Goal: Transaction & Acquisition: Purchase product/service

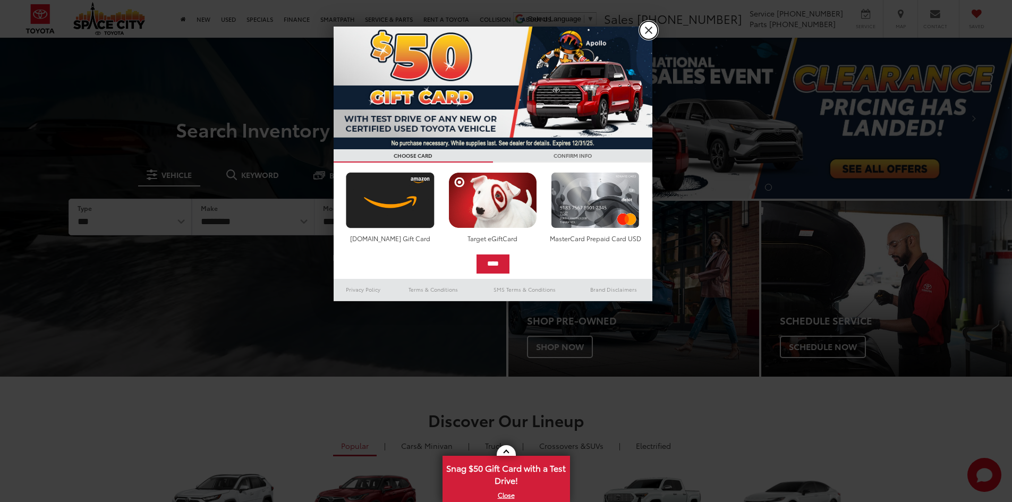
click at [644, 28] on link "X" at bounding box center [648, 30] width 18 height 18
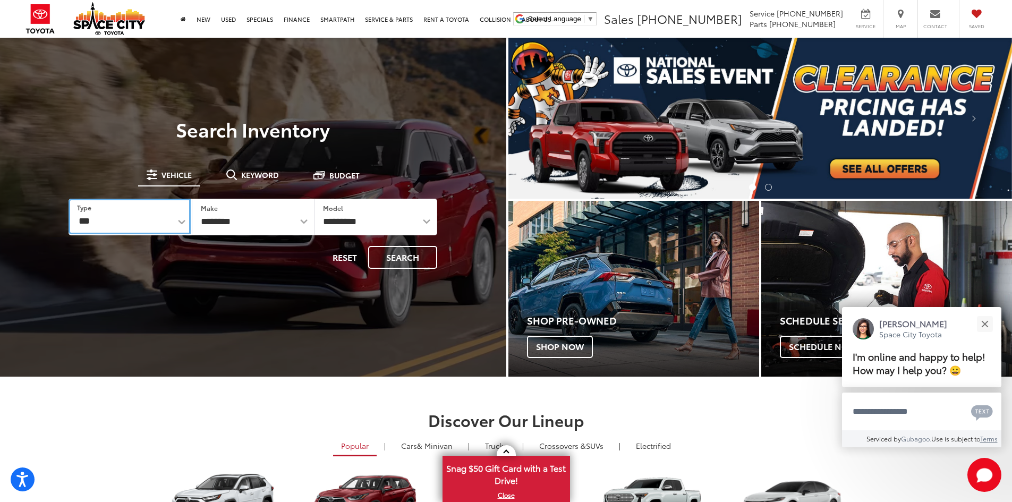
click at [131, 226] on select "*** *** **** *********" at bounding box center [130, 217] width 122 height 36
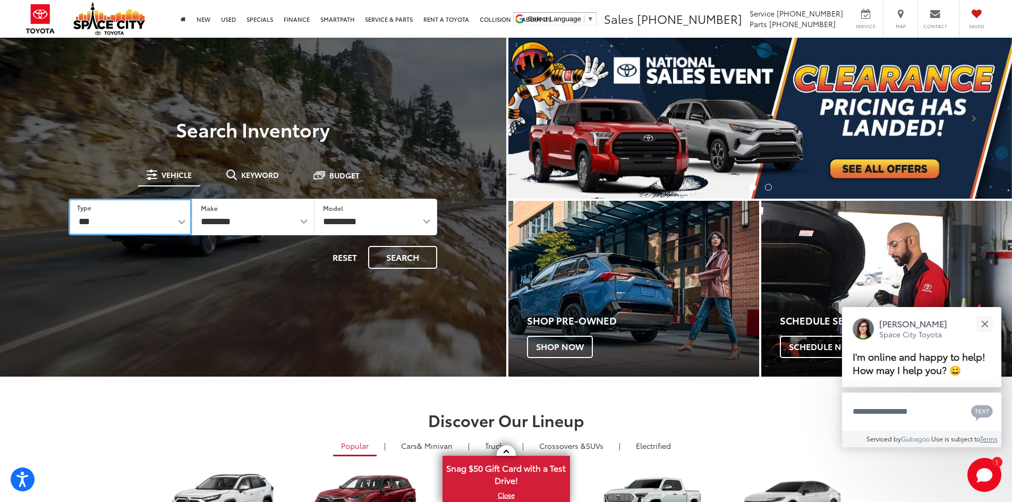
select select "******"
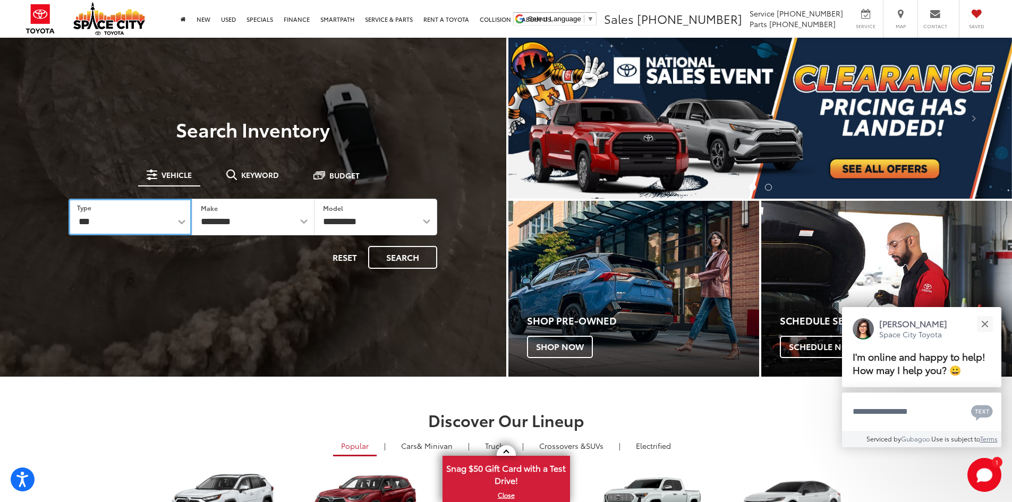
click at [69, 199] on select "*** *** **** *********" at bounding box center [130, 217] width 123 height 37
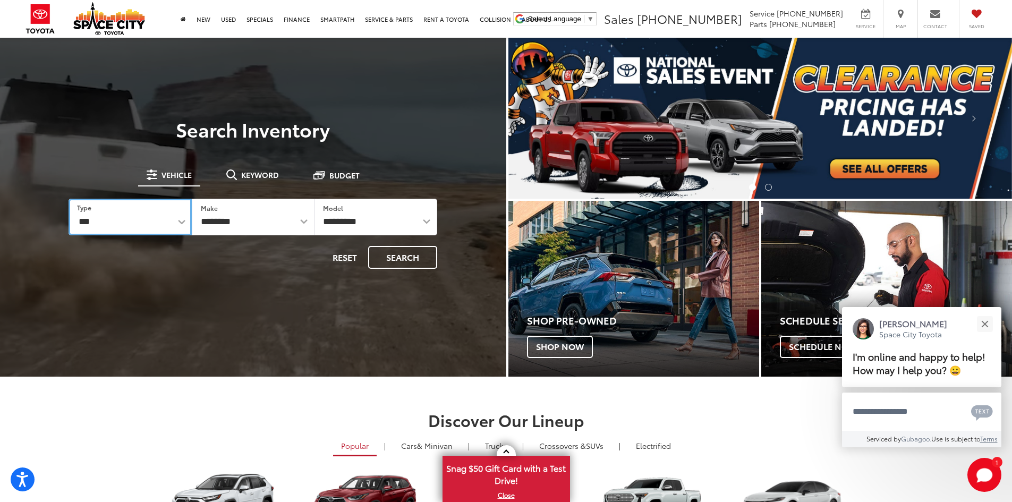
select select
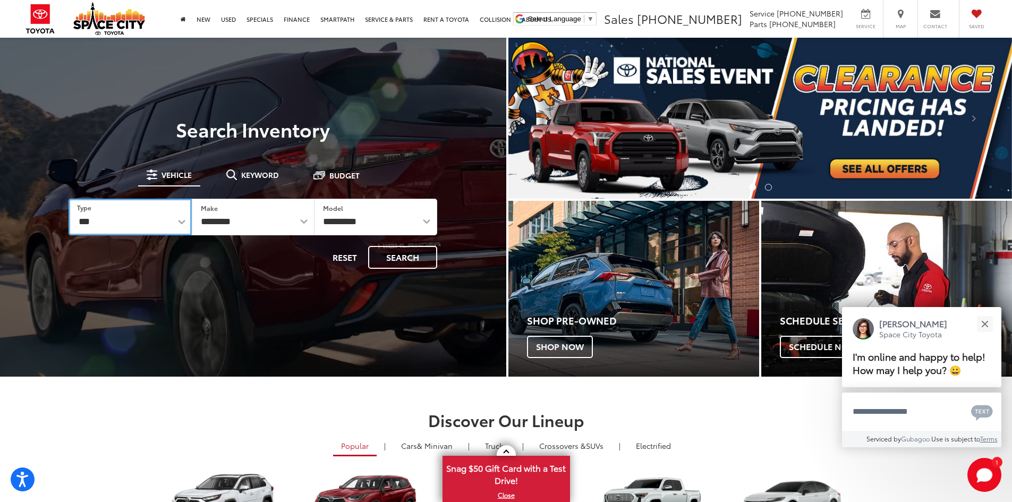
select select
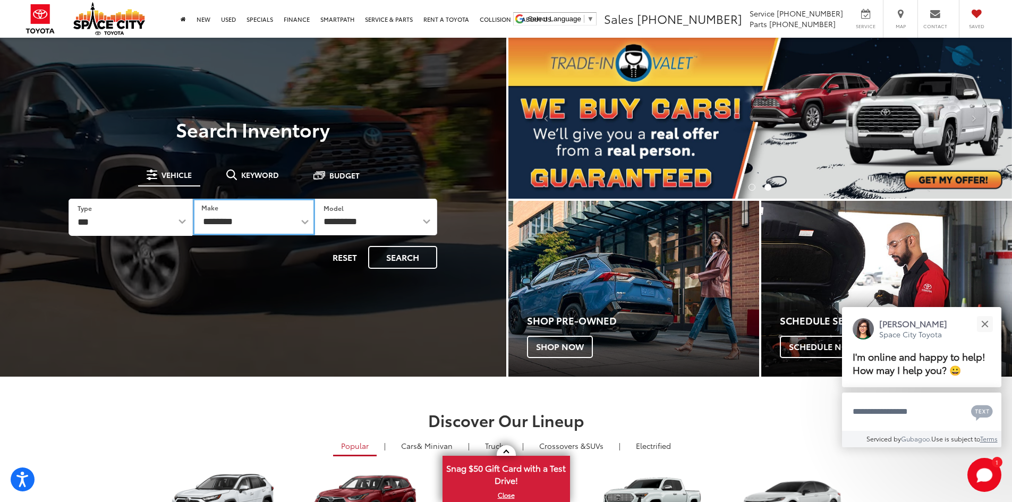
click at [253, 224] on select "**********" at bounding box center [254, 217] width 122 height 37
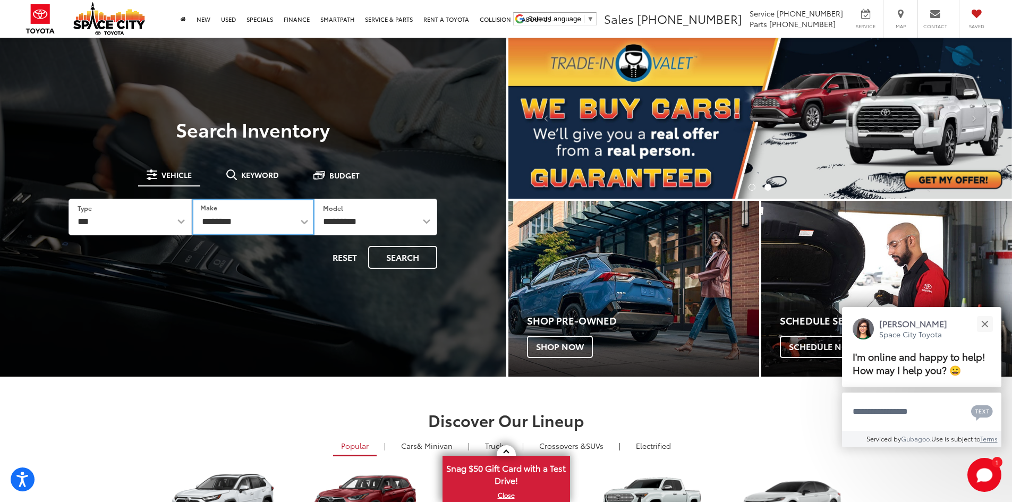
click at [251, 215] on select "**********" at bounding box center [253, 217] width 123 height 37
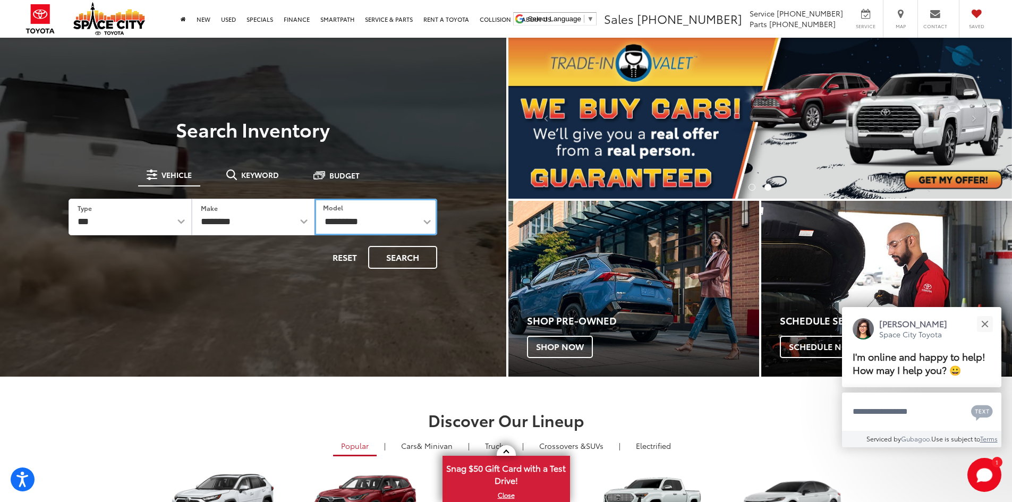
click at [386, 219] on select "**********" at bounding box center [375, 217] width 123 height 37
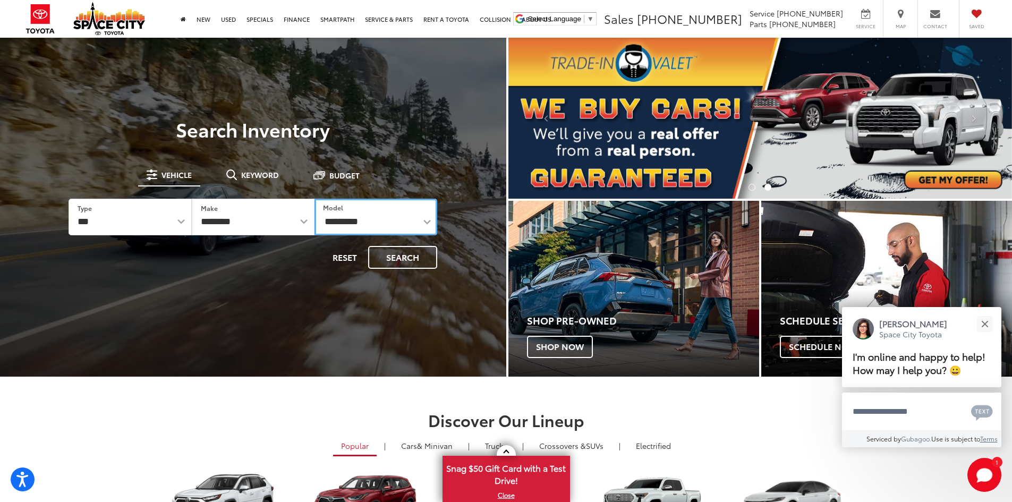
click at [422, 221] on select "**********" at bounding box center [375, 217] width 123 height 37
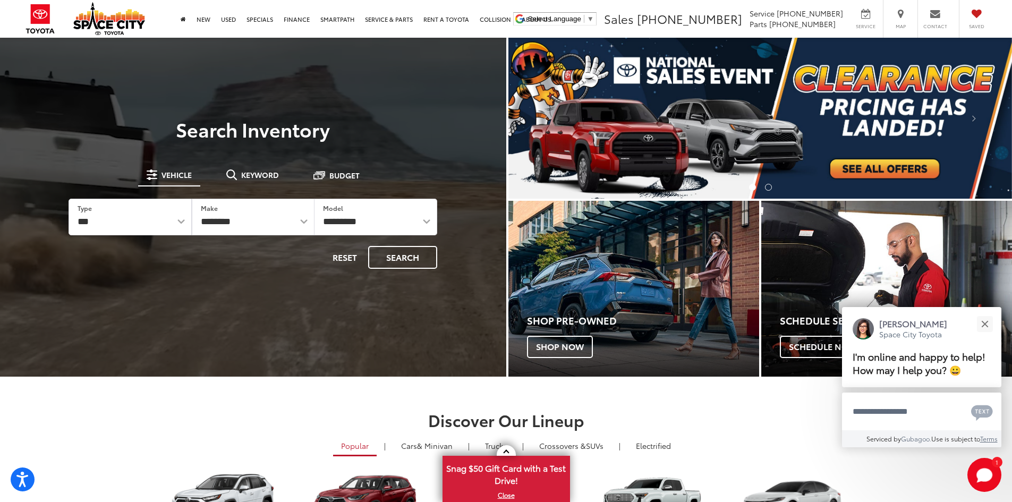
click at [160, 289] on div "**********" at bounding box center [253, 247] width 506 height 258
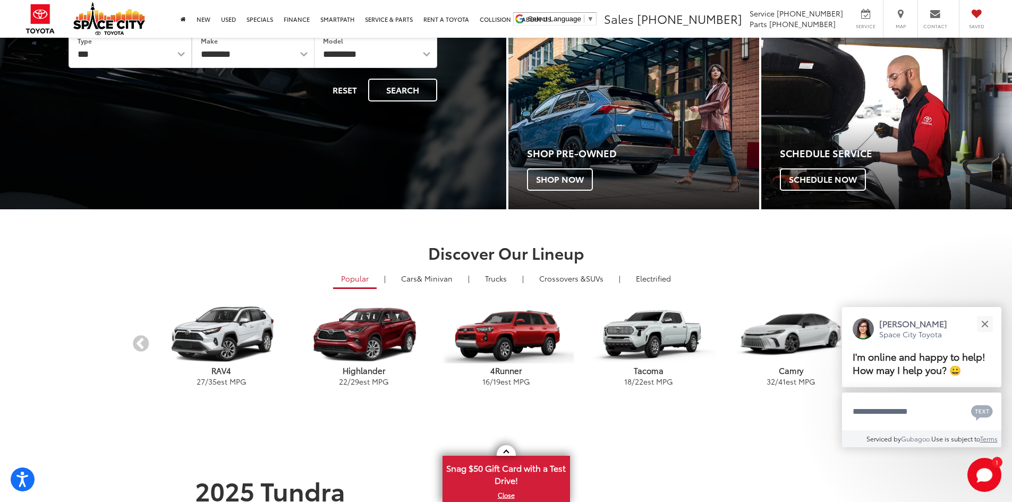
scroll to position [106, 0]
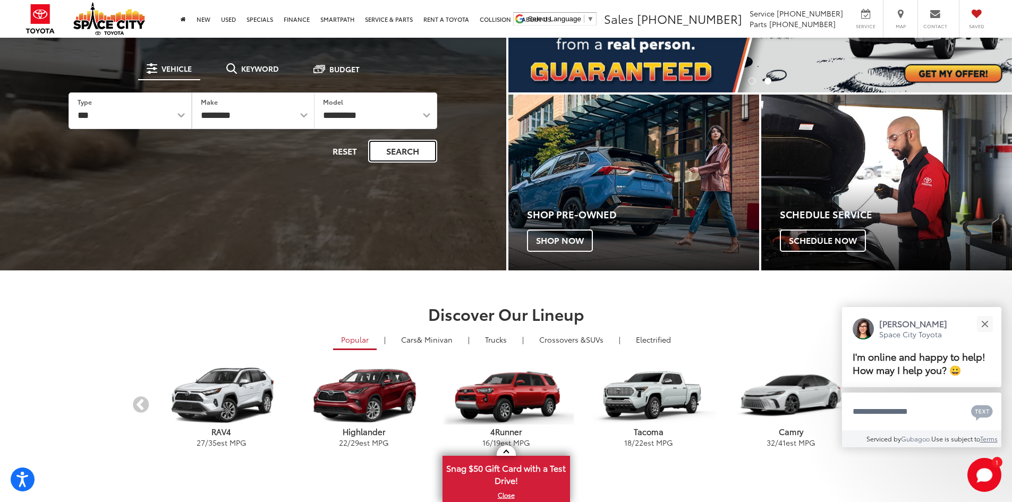
click at [385, 155] on button "Search" at bounding box center [402, 151] width 69 height 23
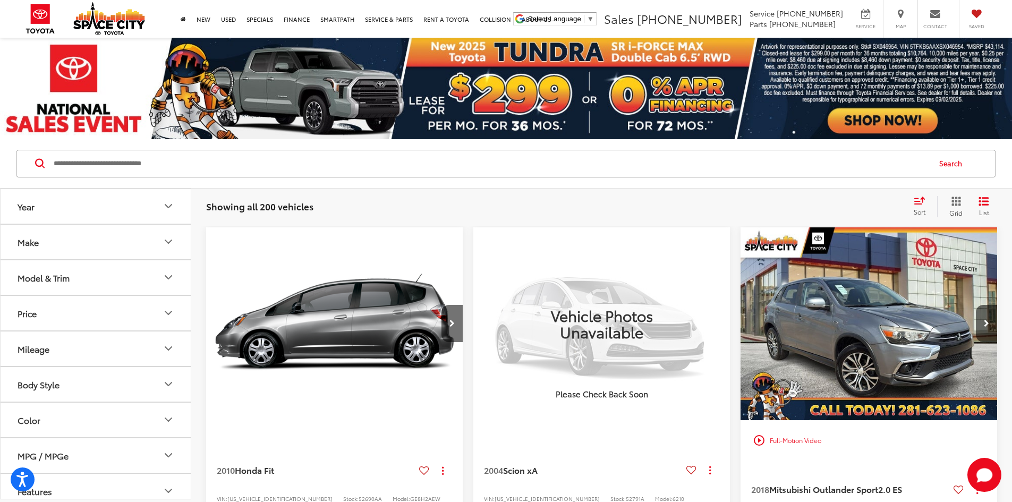
drag, startPoint x: 106, startPoint y: 241, endPoint x: 105, endPoint y: 226, distance: 14.9
click at [106, 234] on button "Make" at bounding box center [96, 242] width 191 height 35
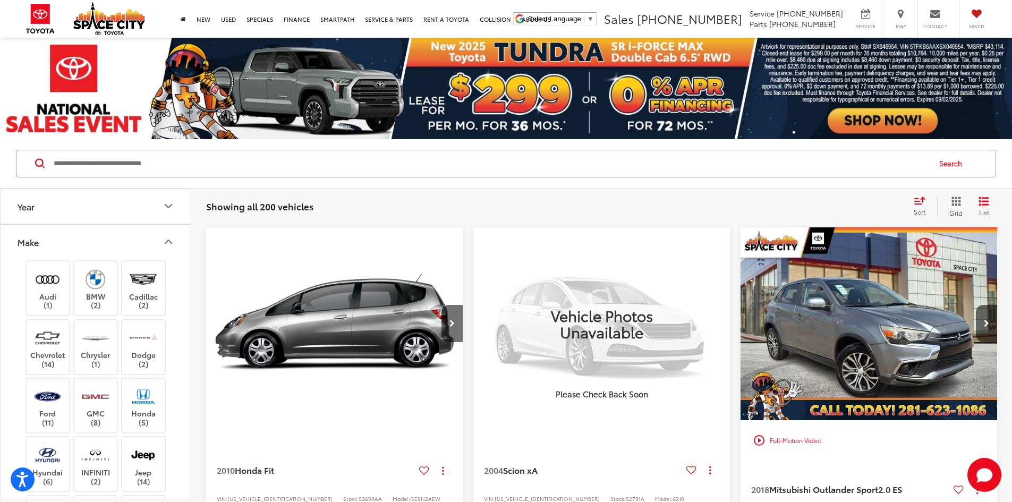
click at [101, 232] on button "Make" at bounding box center [96, 242] width 191 height 35
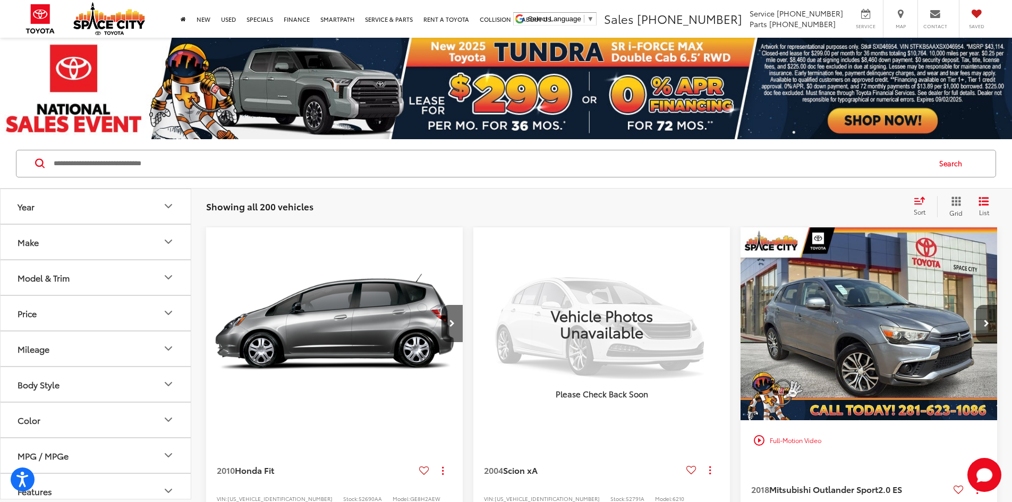
click at [105, 272] on button "Model & Trim" at bounding box center [96, 277] width 191 height 35
click at [108, 272] on button "Model & Trim" at bounding box center [96, 277] width 191 height 35
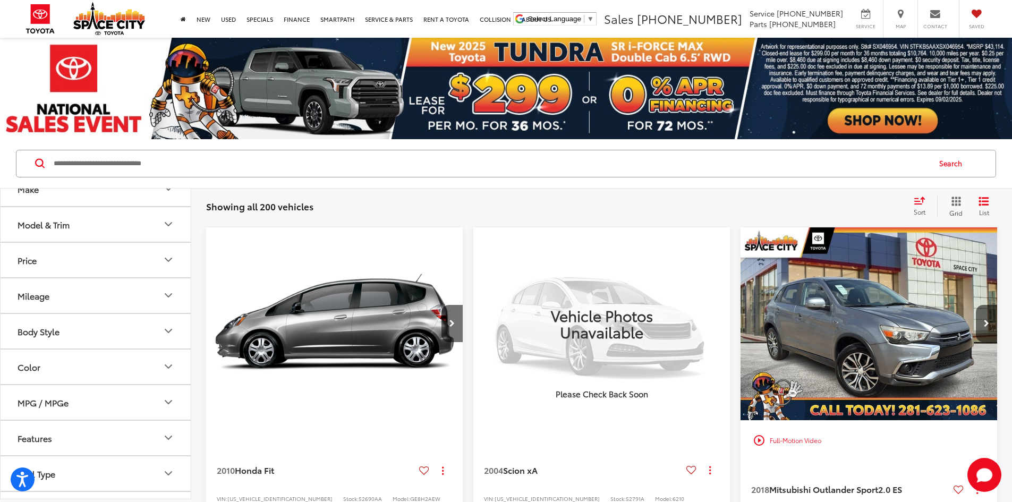
click at [64, 331] on button "Body Style" at bounding box center [96, 331] width 191 height 35
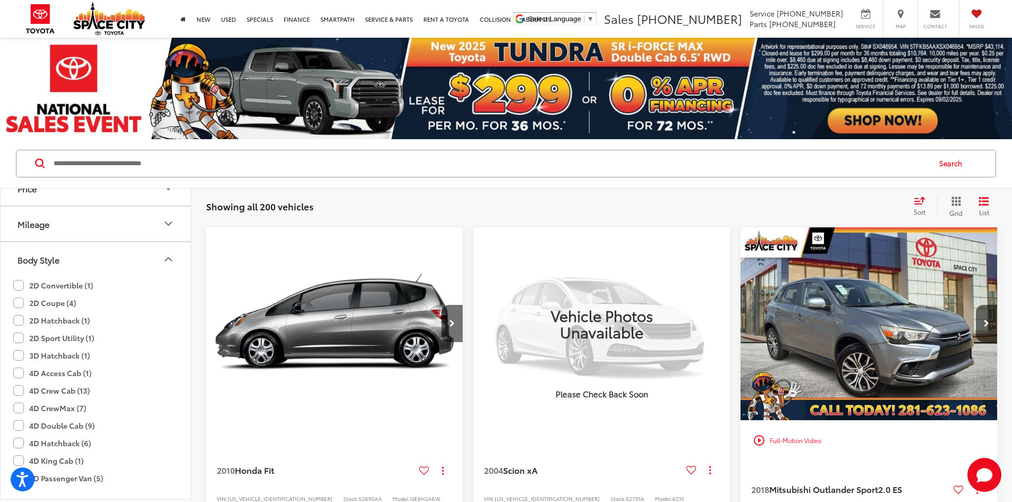
scroll to position [106, 0]
click at [97, 280] on button "Body Style" at bounding box center [96, 278] width 191 height 35
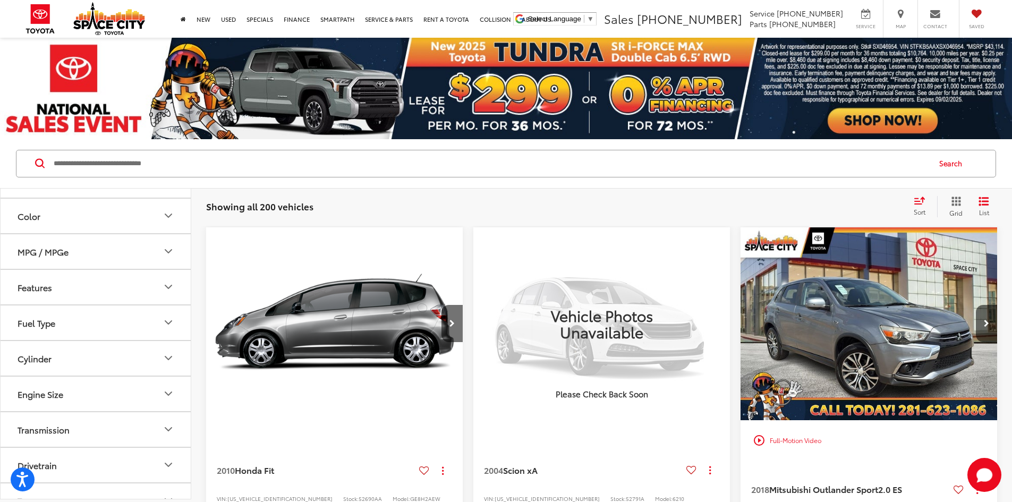
scroll to position [212, 0]
click at [97, 280] on button "Features" at bounding box center [96, 278] width 191 height 35
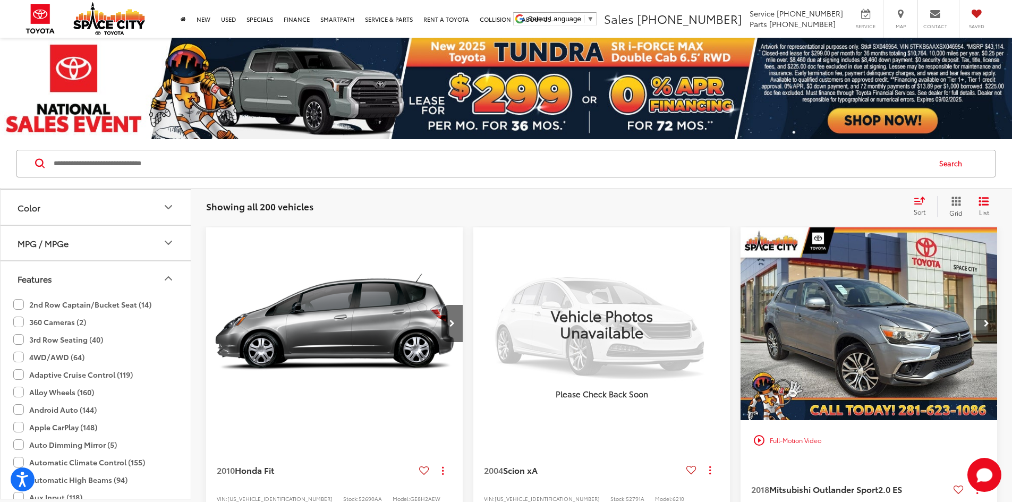
click at [18, 341] on label "3rd Row Seating (40)" at bounding box center [58, 340] width 90 height 18
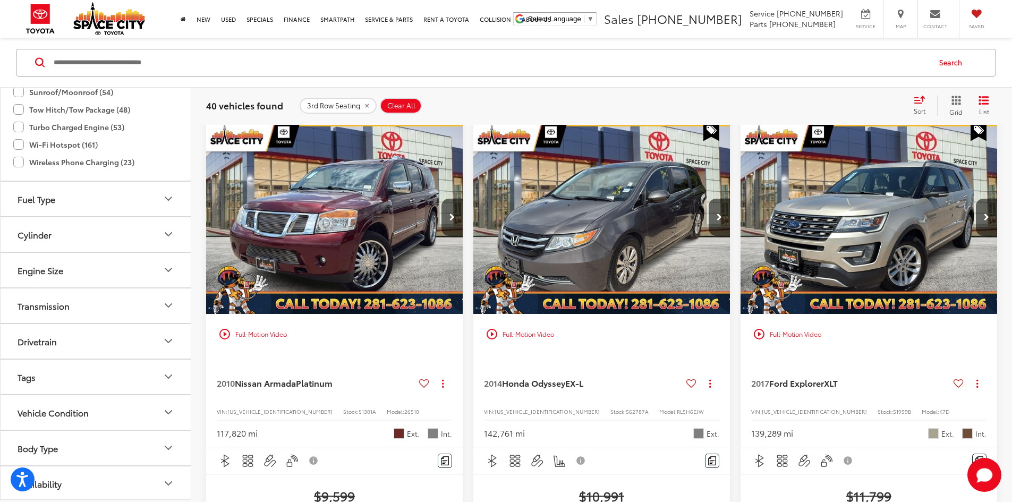
scroll to position [956, 0]
click at [109, 271] on button "Engine Size" at bounding box center [96, 268] width 191 height 35
click at [109, 232] on button "Cylinder" at bounding box center [96, 233] width 191 height 35
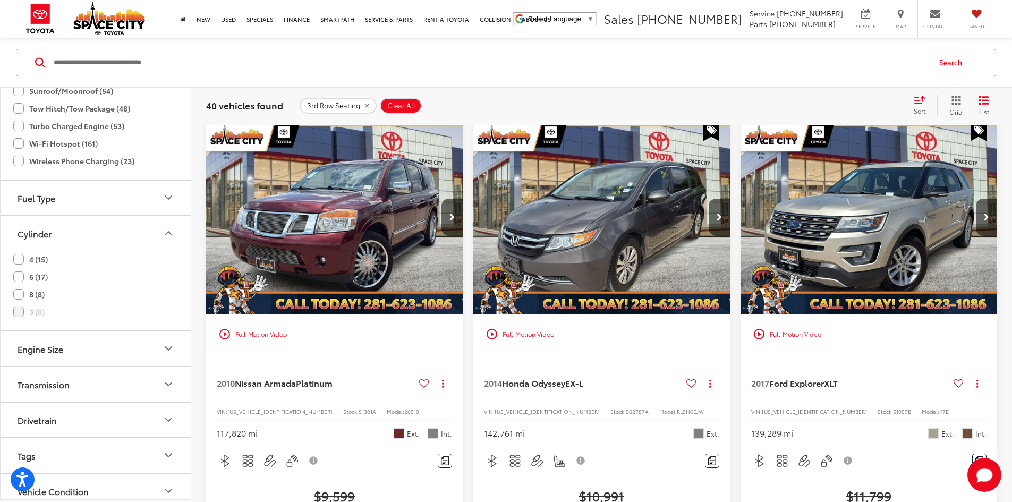
click at [21, 292] on label "8 (8)" at bounding box center [28, 294] width 31 height 18
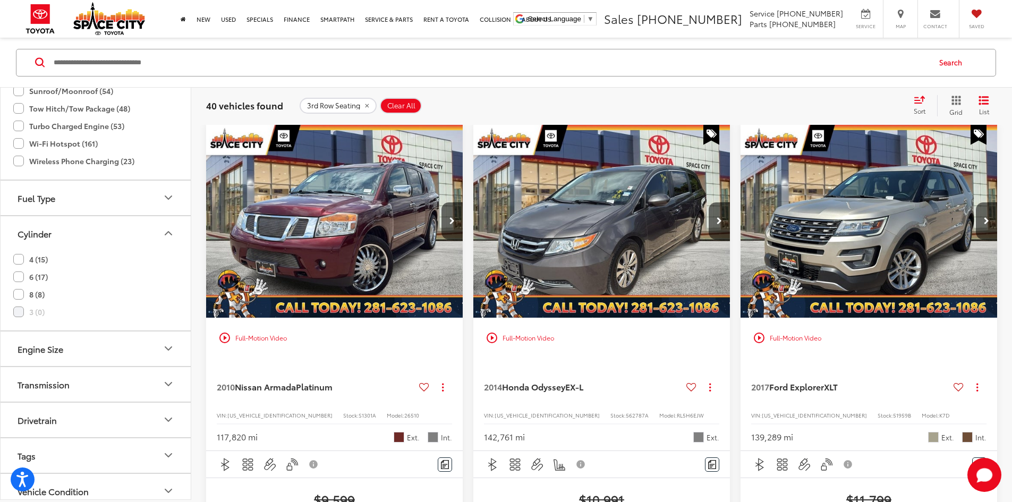
scroll to position [921, 0]
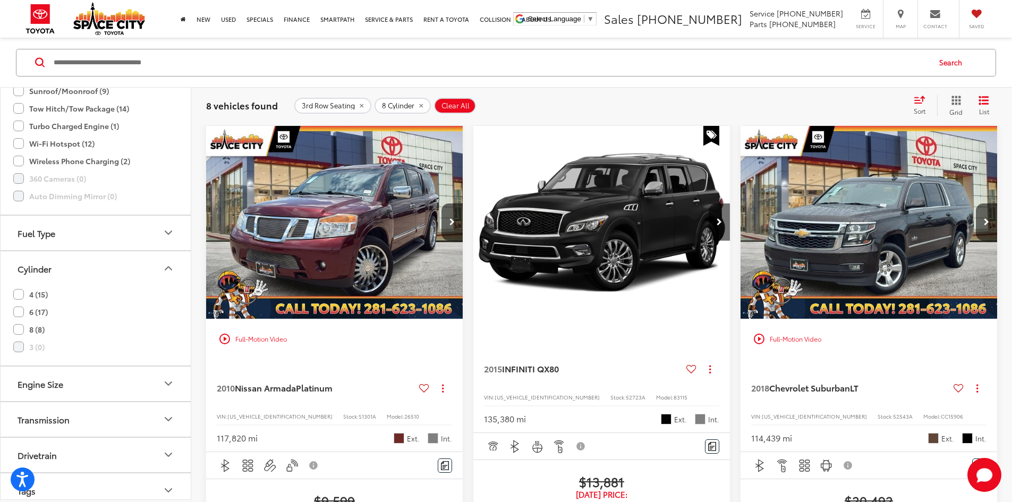
click at [121, 231] on button "Fuel Type" at bounding box center [96, 232] width 191 height 35
click at [89, 236] on button "Fuel Type" at bounding box center [96, 232] width 191 height 35
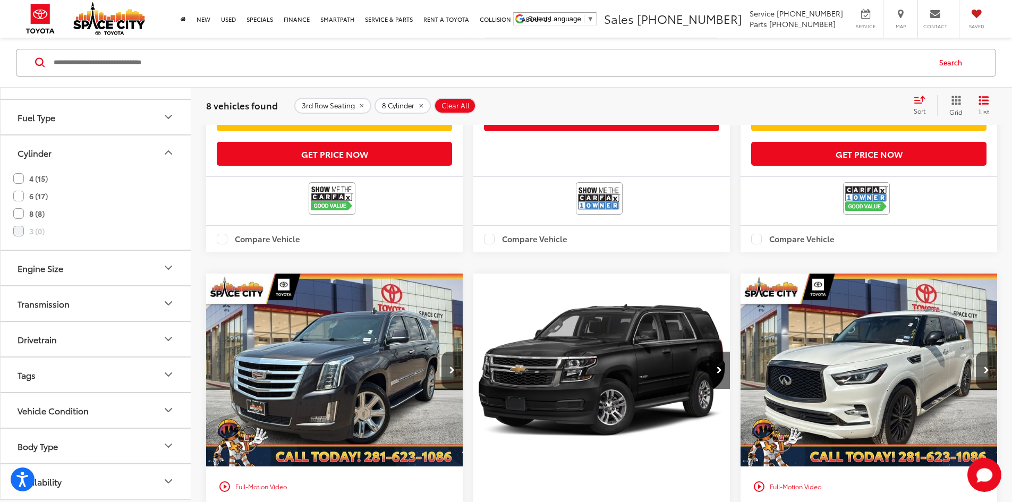
scroll to position [579, 0]
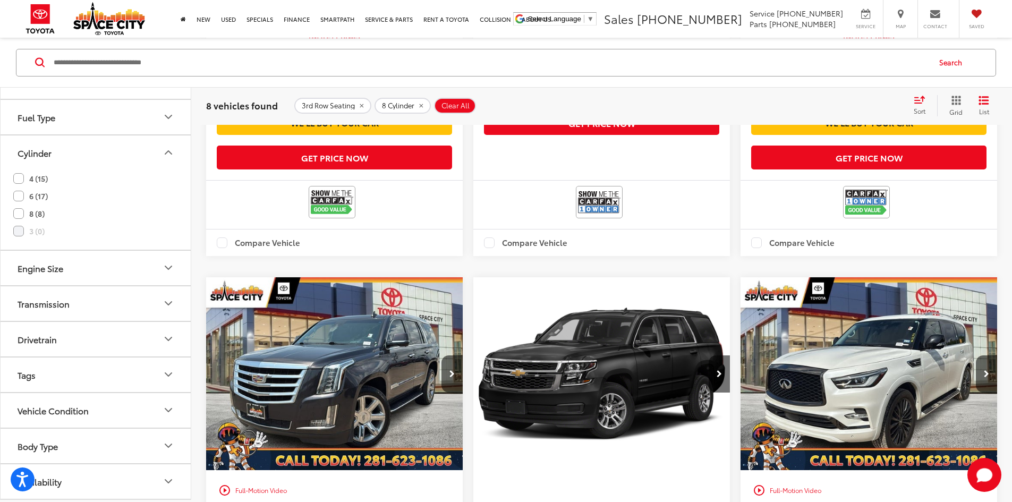
click at [740, 308] on img "2021 INFINITI QX80 Premium Select 0" at bounding box center [869, 374] width 258 height 194
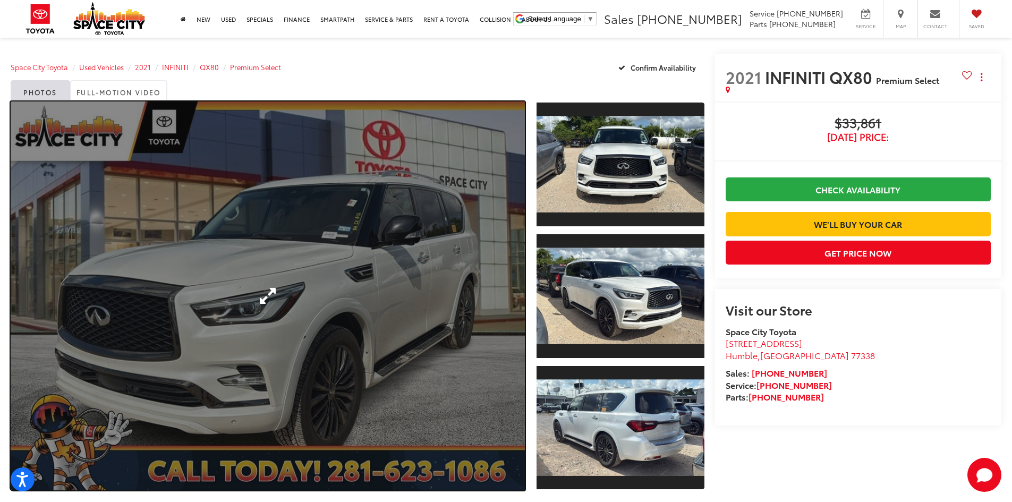
click at [348, 268] on link "Expand Photo 0" at bounding box center [268, 295] width 514 height 389
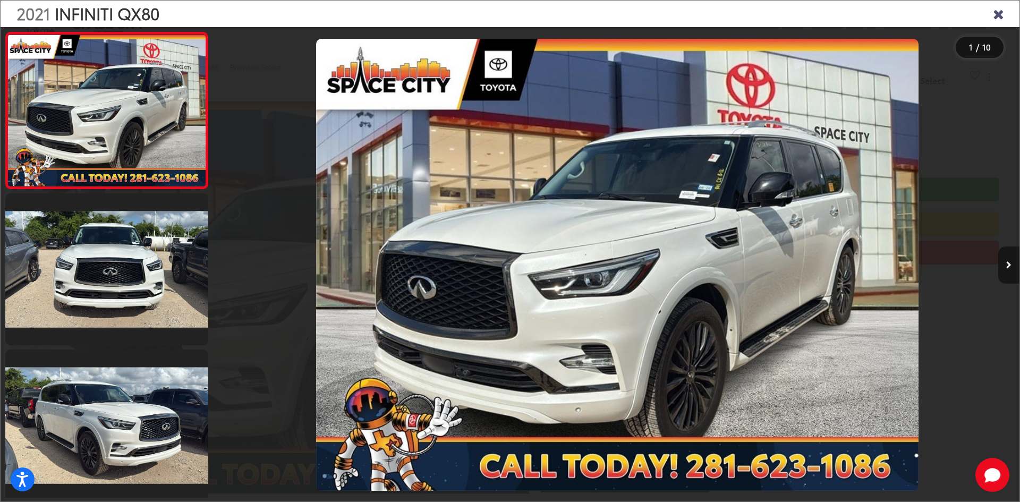
click at [1008, 263] on icon "Next image" at bounding box center [1008, 264] width 5 height 7
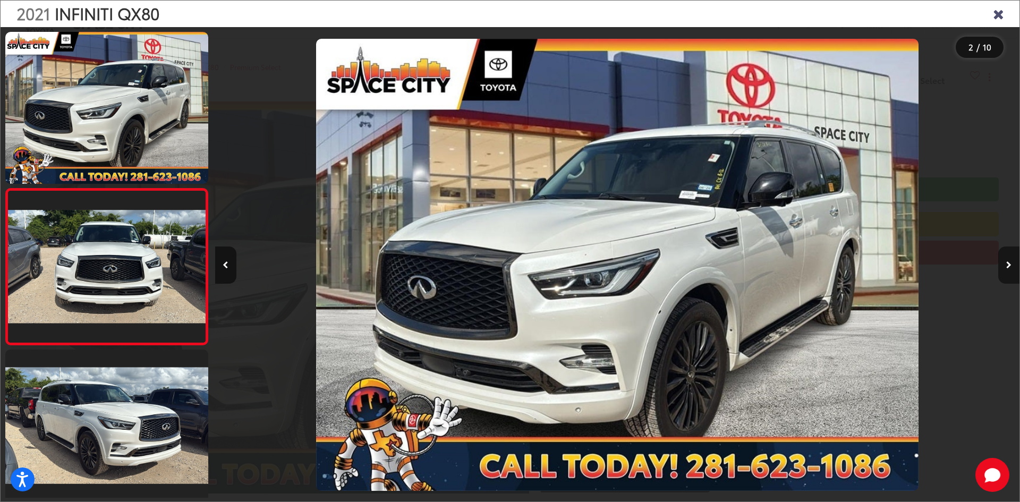
scroll to position [33, 0]
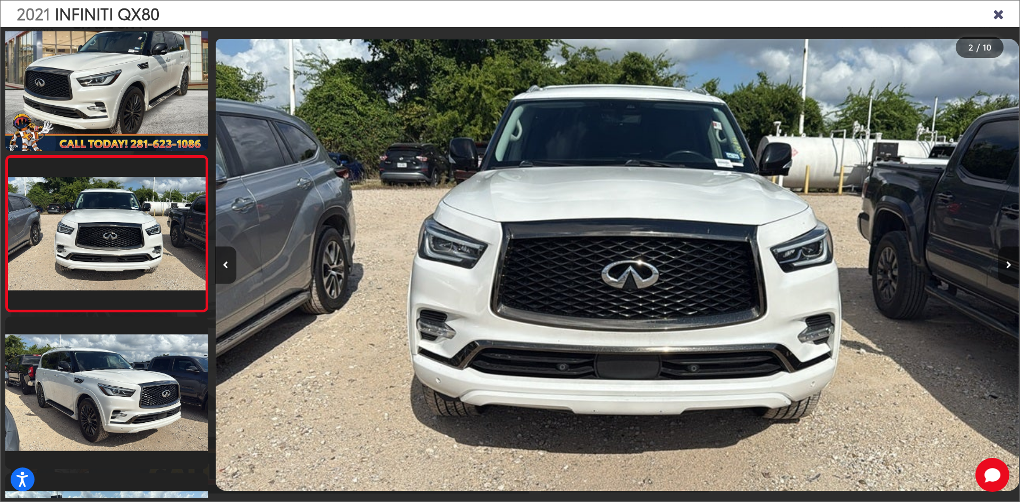
click at [1008, 263] on icon "Next image" at bounding box center [1008, 264] width 5 height 7
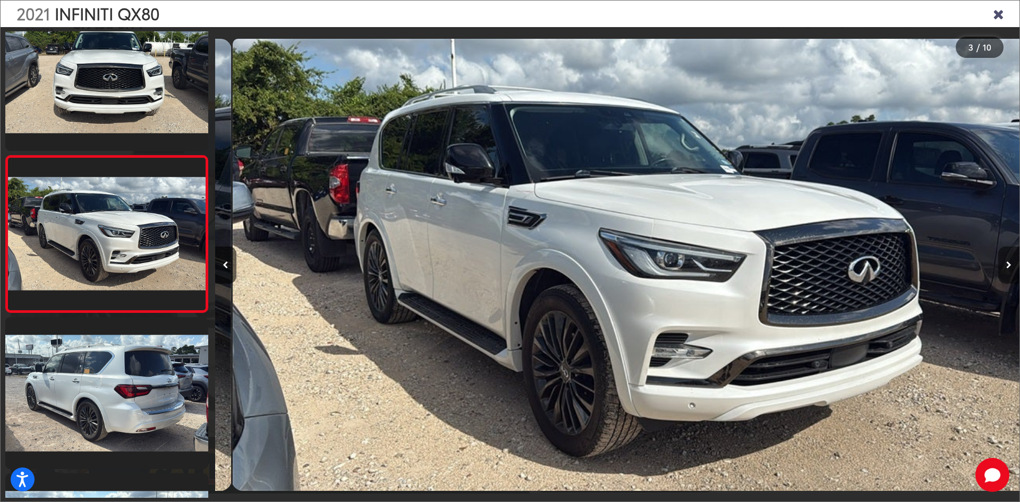
scroll to position [0, 1609]
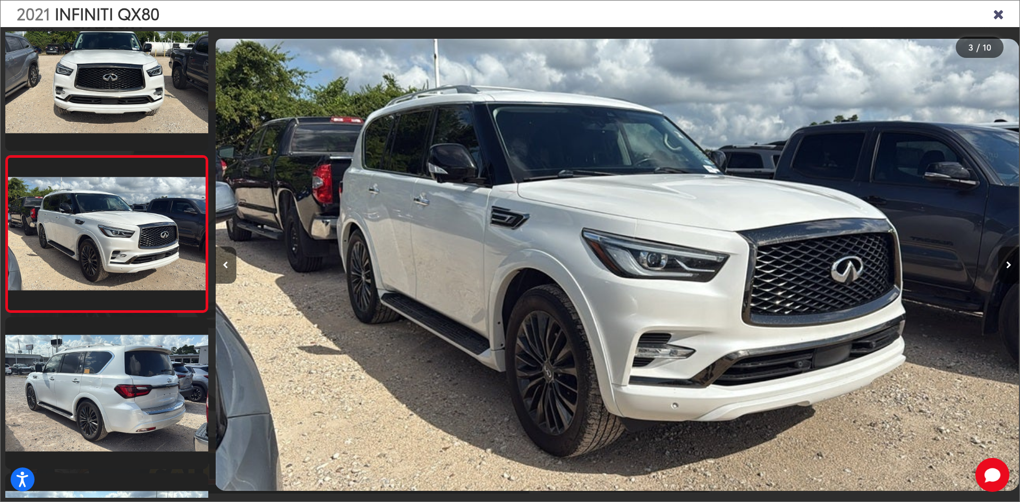
click at [1008, 263] on icon "Next image" at bounding box center [1008, 264] width 5 height 7
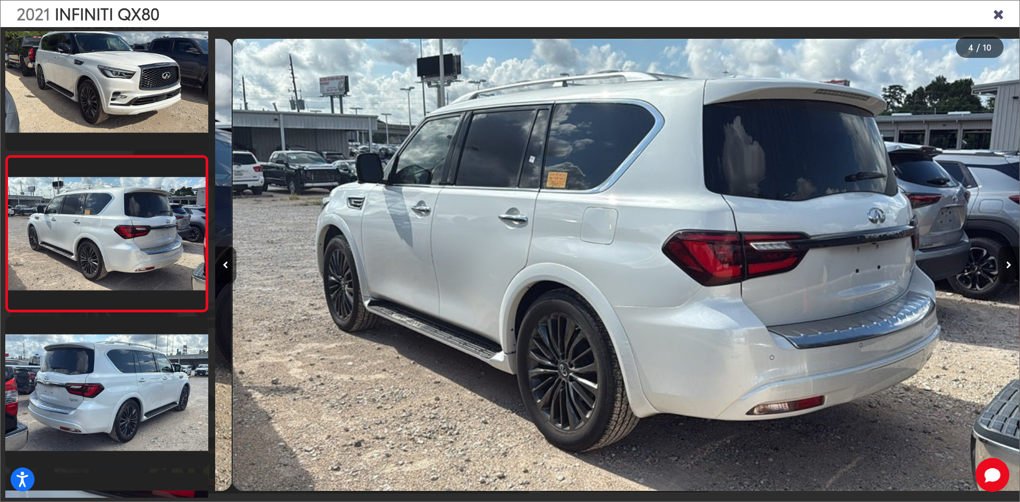
scroll to position [0, 2413]
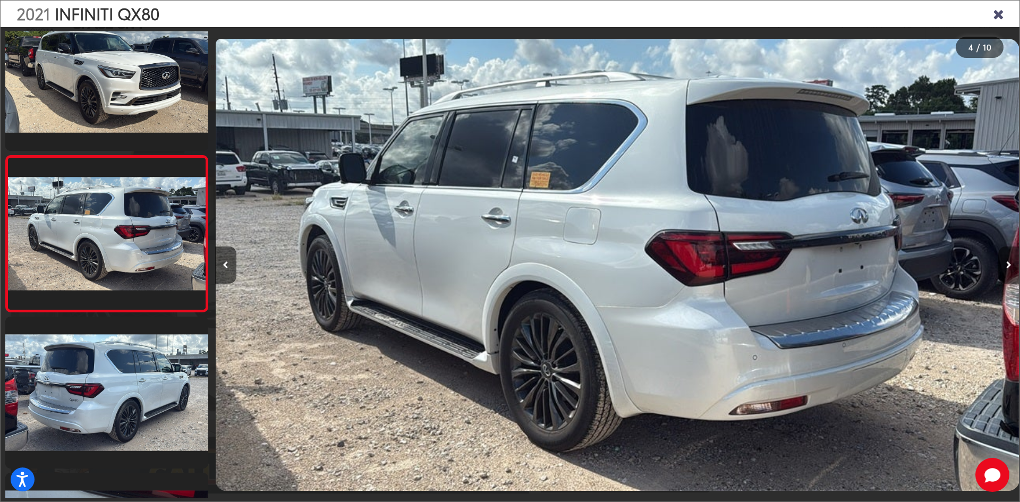
click at [1008, 263] on icon "Next image" at bounding box center [1008, 264] width 5 height 7
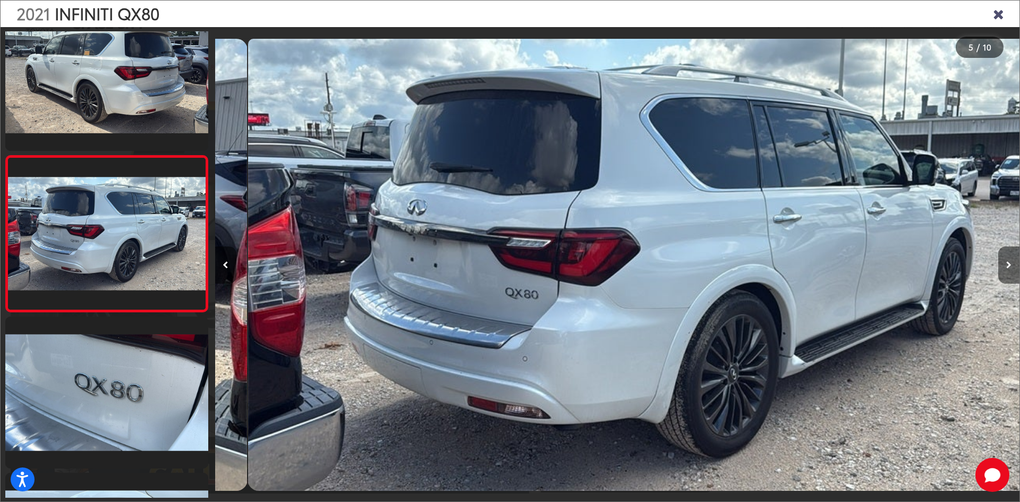
scroll to position [0, 3217]
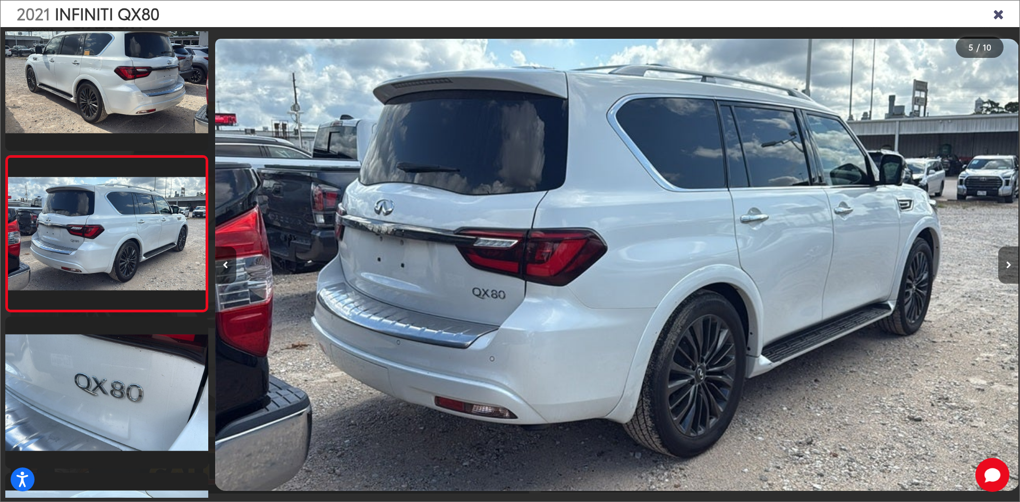
click at [1008, 263] on icon "Next image" at bounding box center [1008, 264] width 5 height 7
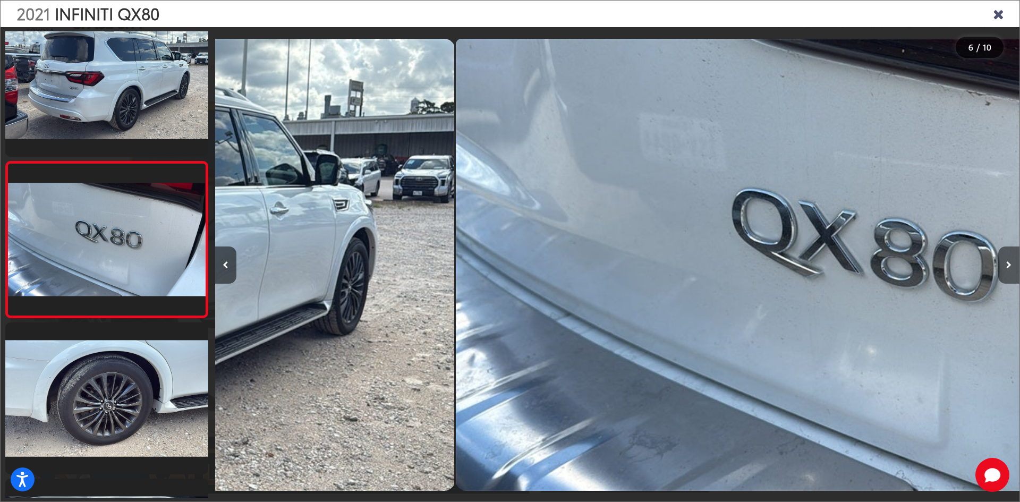
scroll to position [658, 0]
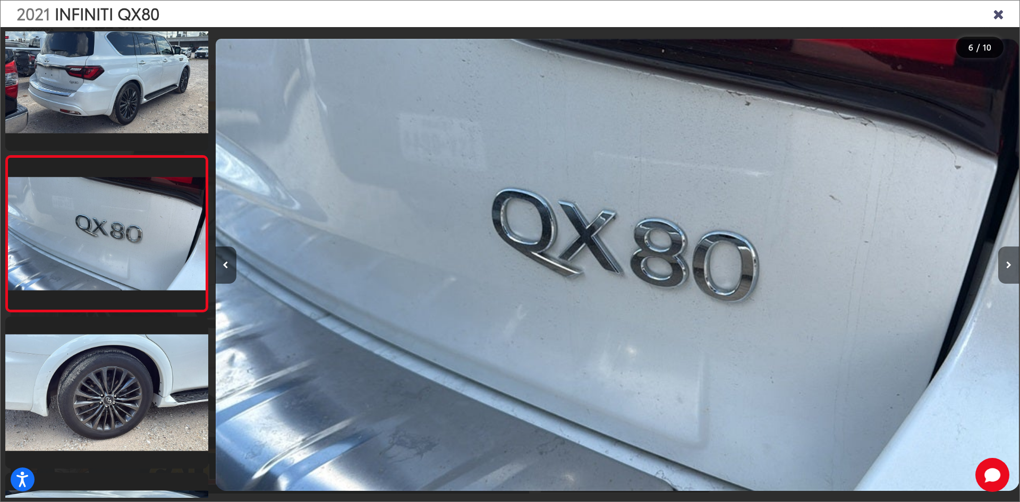
click at [1008, 263] on icon "Next image" at bounding box center [1008, 264] width 5 height 7
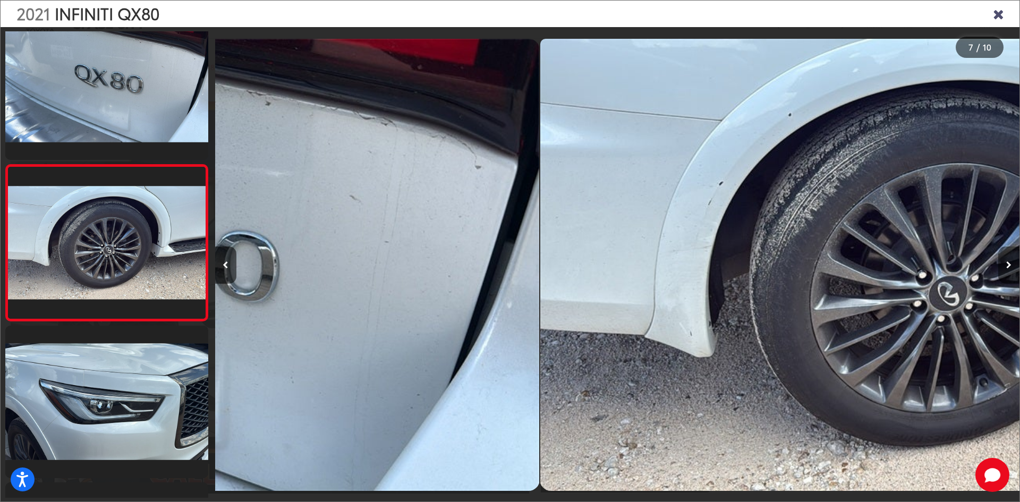
scroll to position [814, 0]
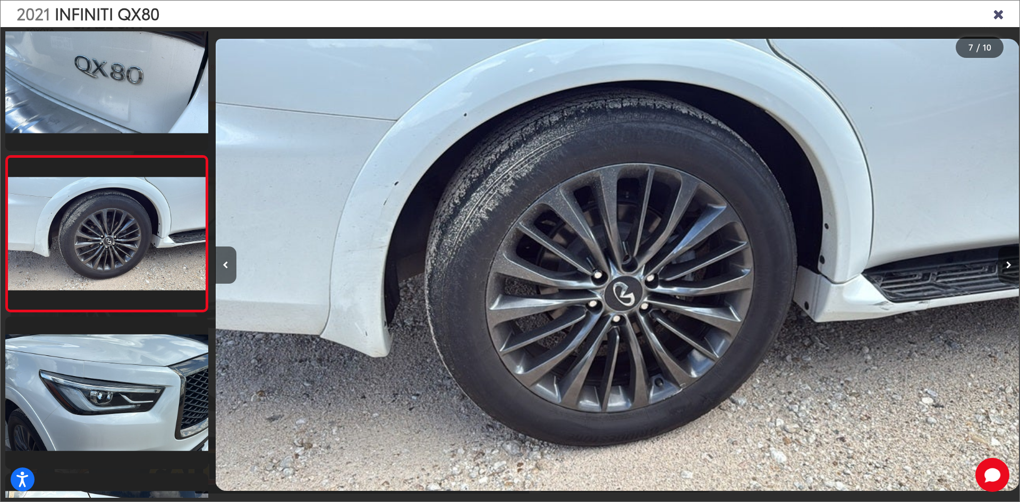
click at [1008, 263] on icon "Next image" at bounding box center [1008, 264] width 5 height 7
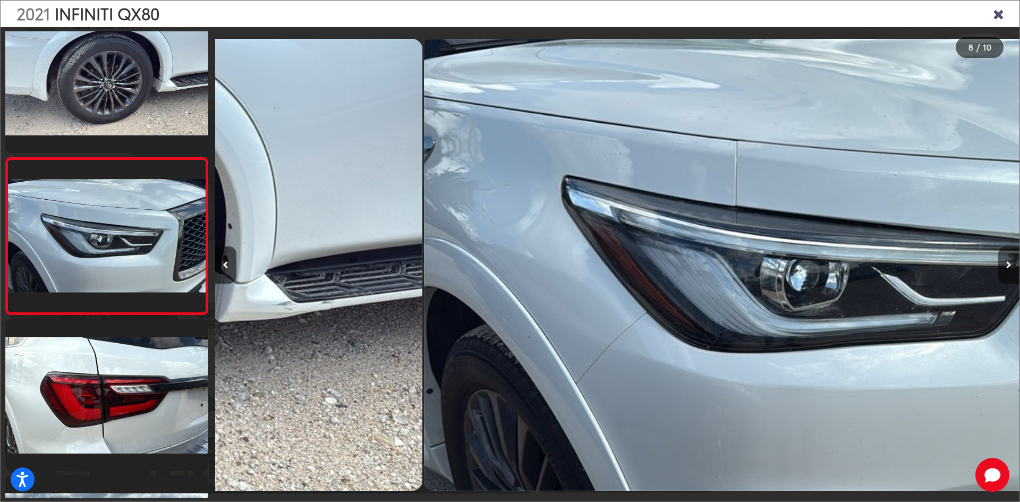
scroll to position [970, 0]
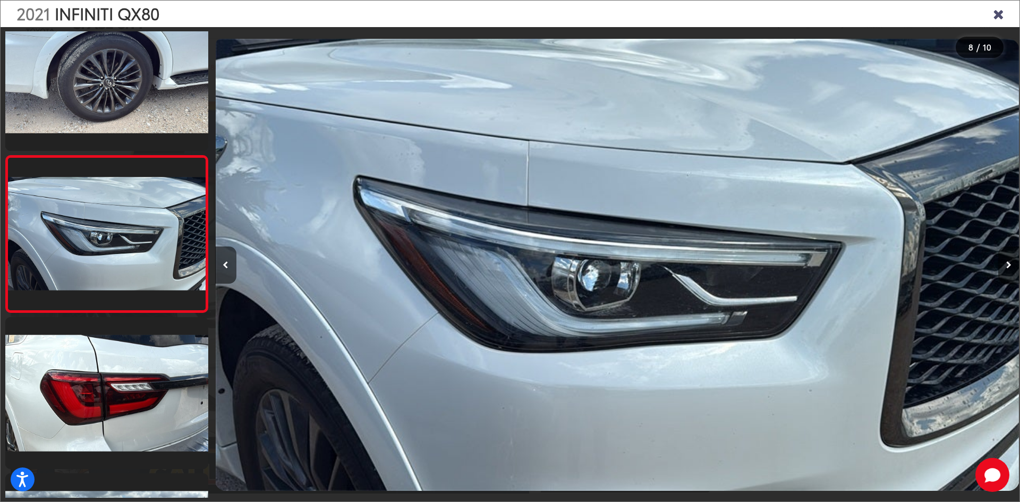
click at [1008, 263] on icon "Next image" at bounding box center [1008, 264] width 5 height 7
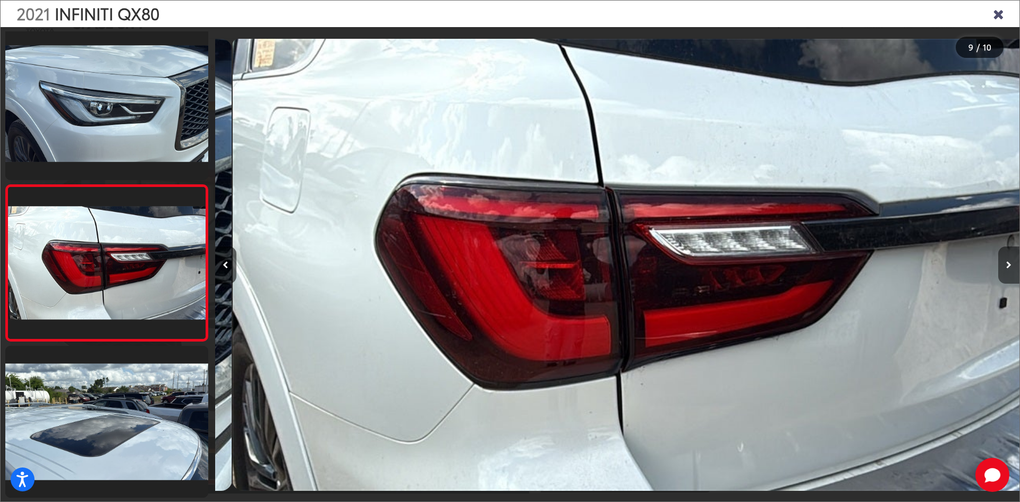
scroll to position [0, 6434]
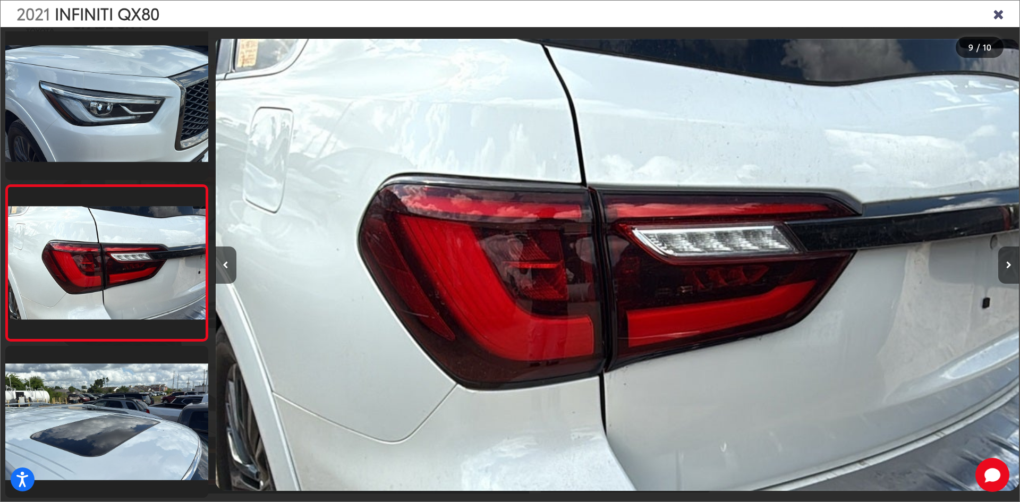
click at [1008, 263] on icon "Next image" at bounding box center [1008, 264] width 5 height 7
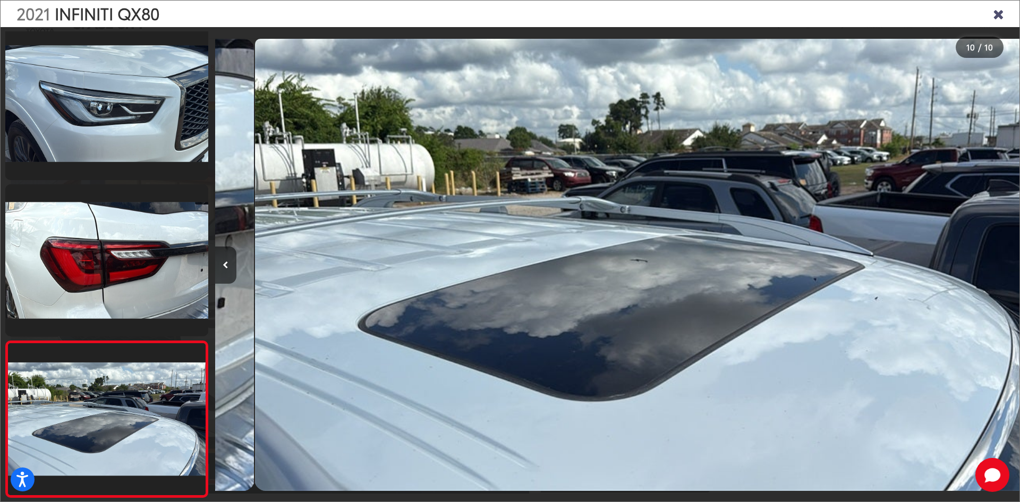
scroll to position [0, 0]
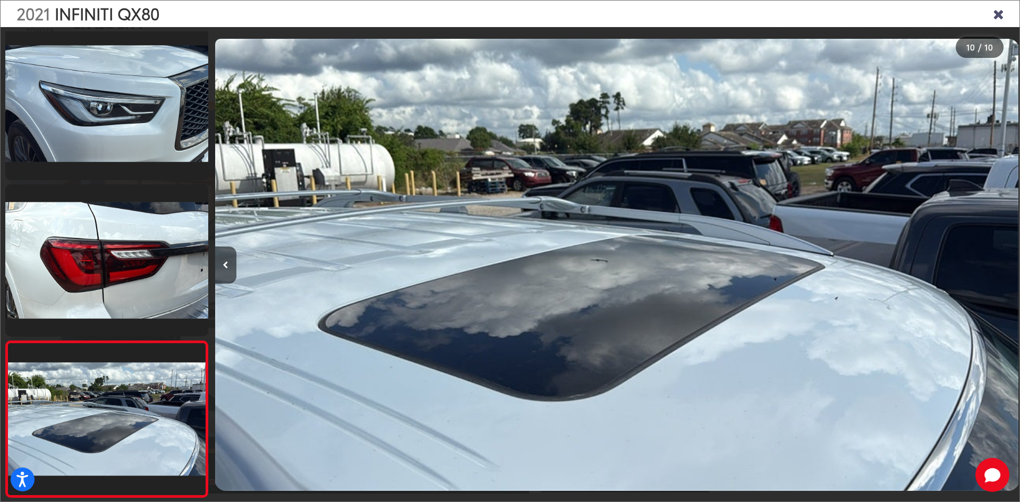
click at [1008, 263] on div at bounding box center [918, 264] width 201 height 475
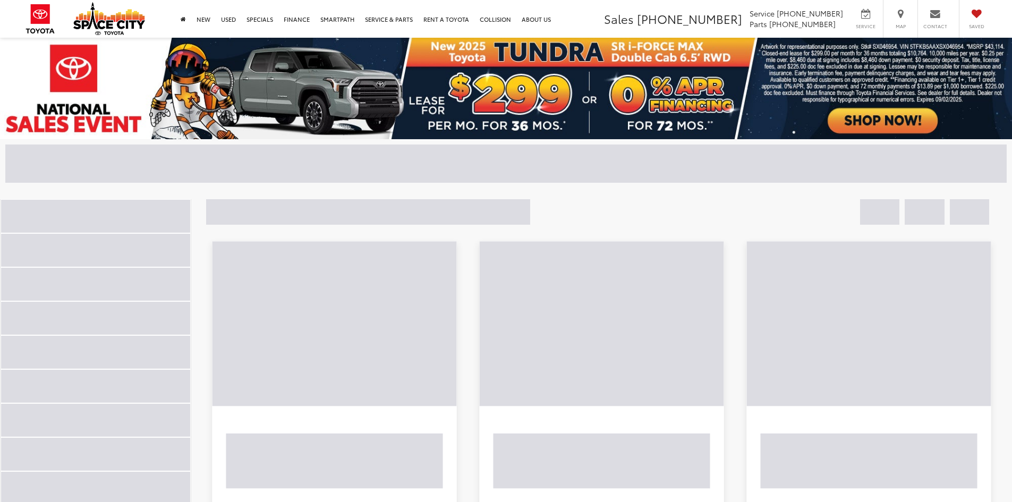
scroll to position [366, 0]
